Goal: Task Accomplishment & Management: Complete application form

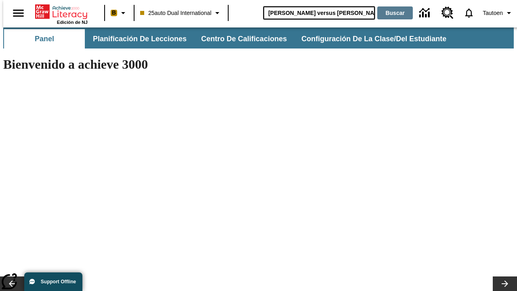
type input "[PERSON_NAME] versus [PERSON_NAME]"
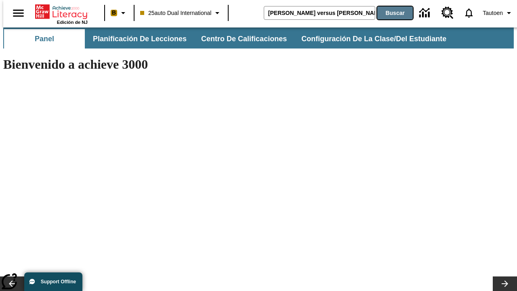
click at [390, 13] on button "Buscar" at bounding box center [395, 12] width 36 height 13
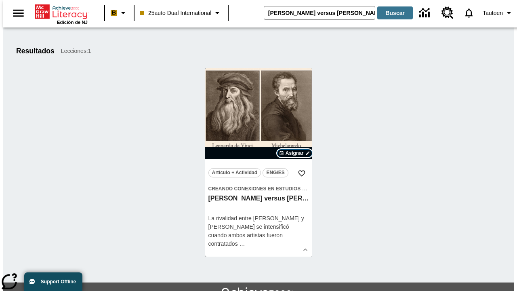
click at [294, 153] on span "Asignar" at bounding box center [294, 152] width 18 height 7
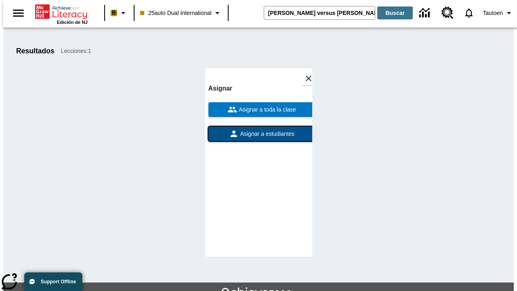
click at [258, 134] on span "Asignar a estudiantes" at bounding box center [267, 134] width 56 height 8
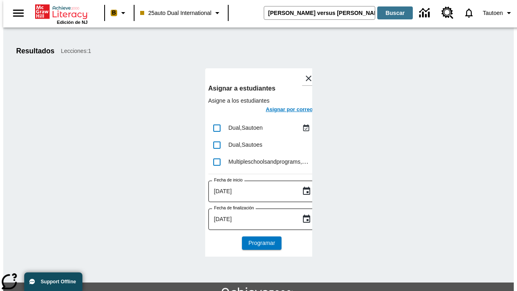
click at [282, 110] on h6 "Asignar por correo" at bounding box center [289, 109] width 47 height 9
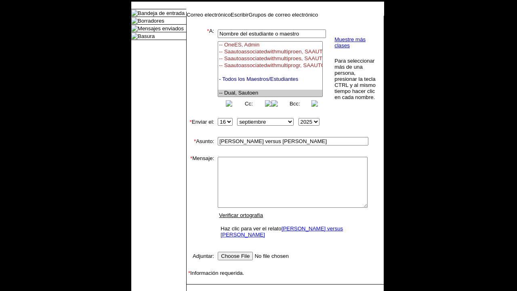
select select "U,21476361,1"
type textarea "email body message"
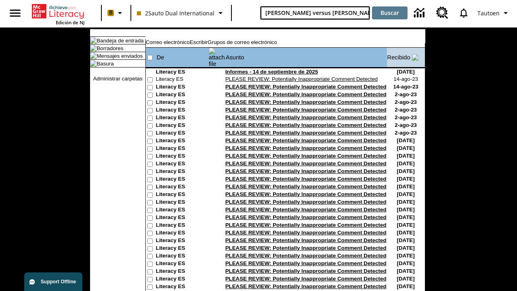
type input "[PERSON_NAME] versus [PERSON_NAME]"
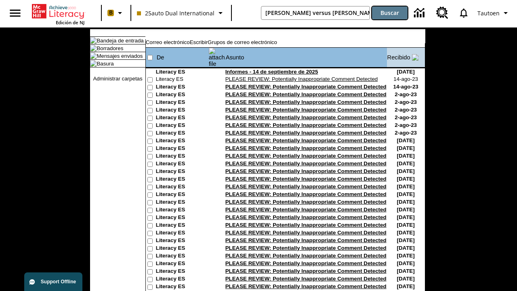
click at [390, 13] on button "Buscar" at bounding box center [390, 12] width 36 height 13
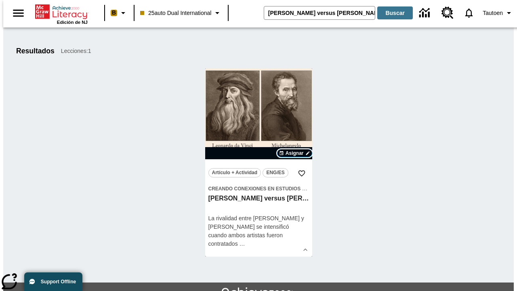
click at [294, 153] on span "Asignar" at bounding box center [294, 152] width 18 height 7
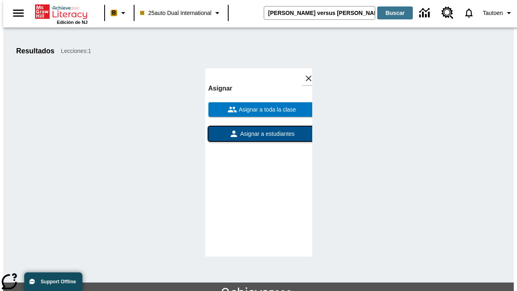
click at [258, 134] on span "Asignar a estudiantes" at bounding box center [267, 134] width 56 height 8
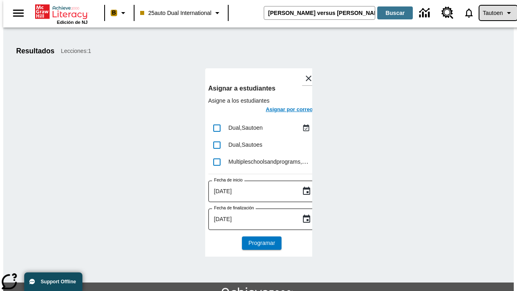
click at [494, 13] on span "Tautoen" at bounding box center [492, 13] width 20 height 8
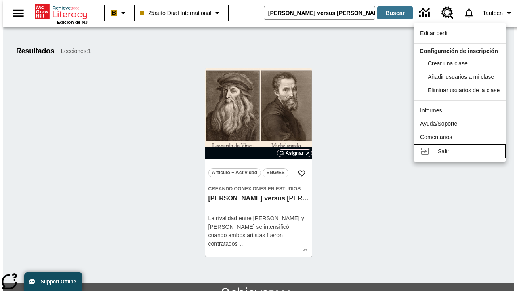
click at [462, 155] on div "Salir" at bounding box center [469, 151] width 62 height 8
